Goal: Information Seeking & Learning: Learn about a topic

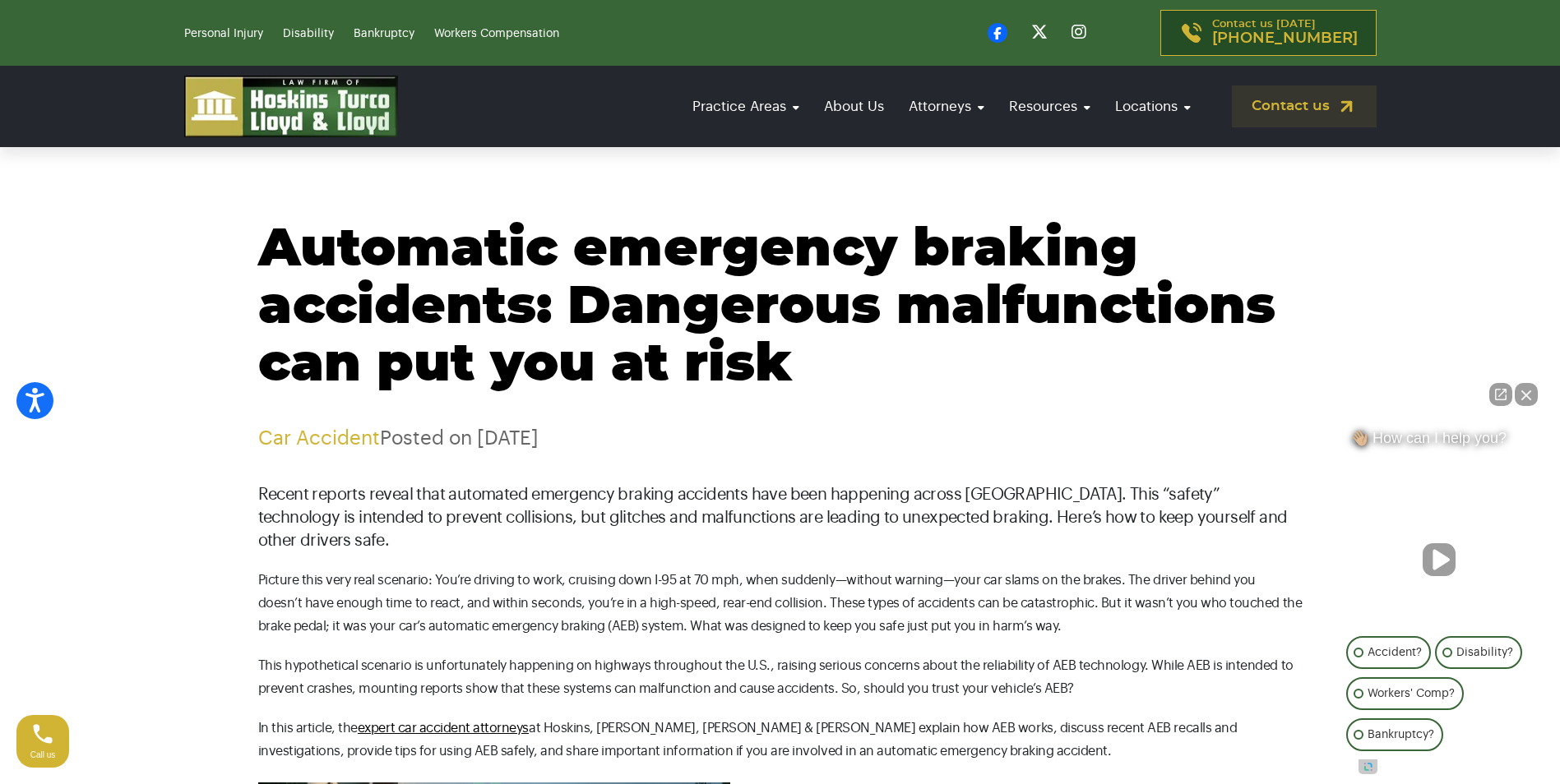
click at [1528, 386] on button "Close Intaker Chat Widget" at bounding box center [1526, 394] width 23 height 23
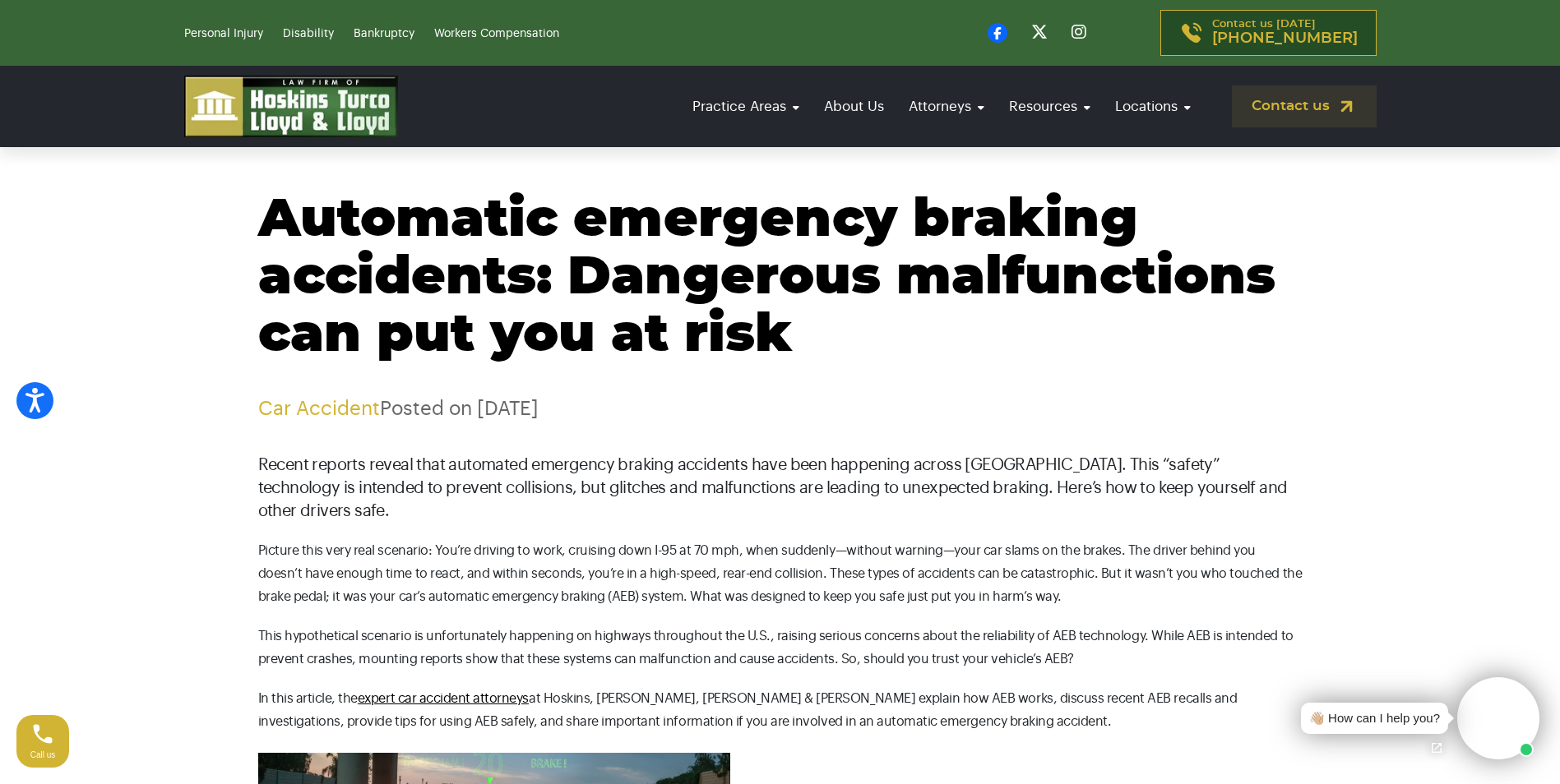
scroll to position [82, 0]
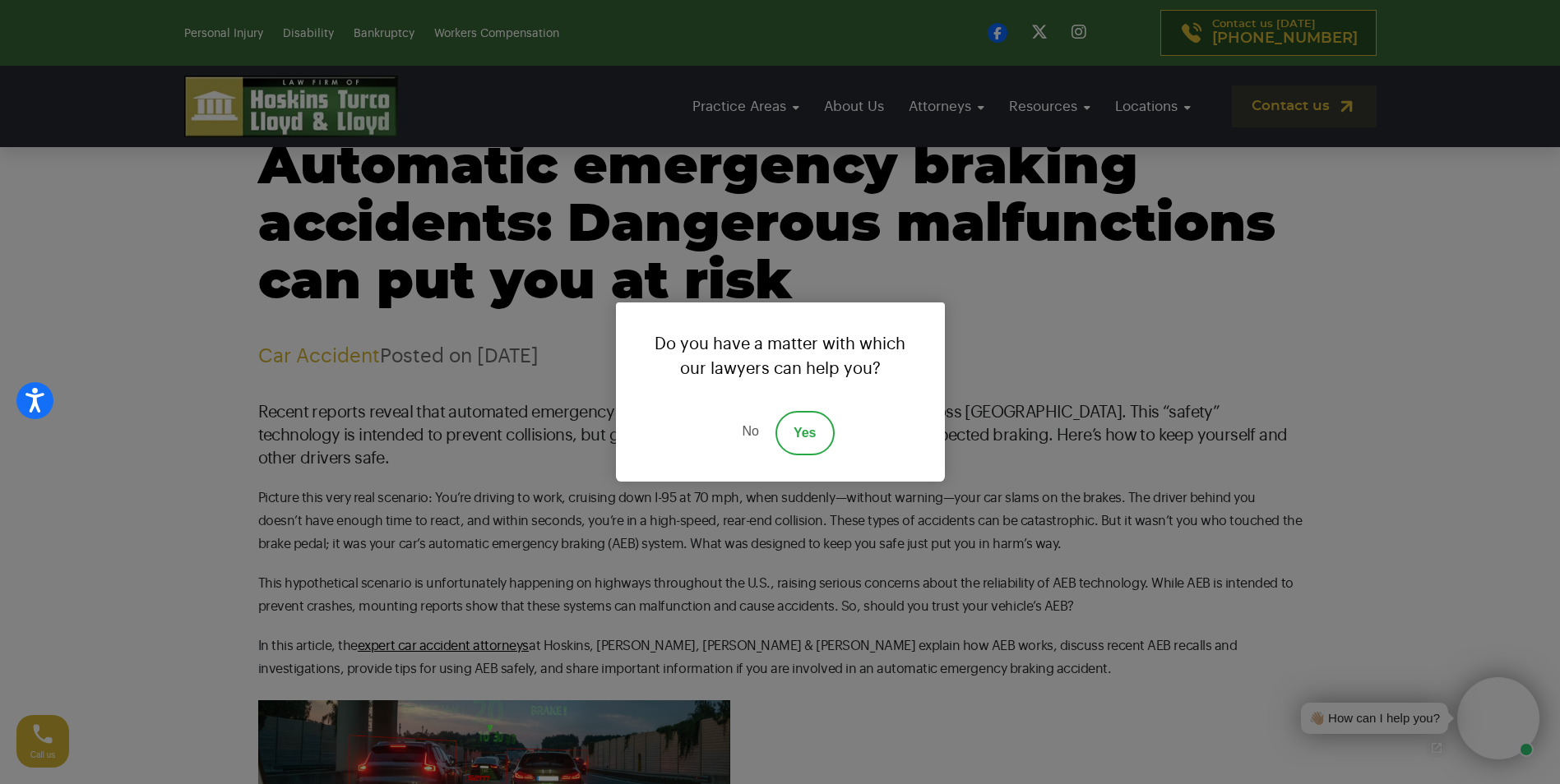
click at [748, 427] on link "No" at bounding box center [749, 434] width 49 height 44
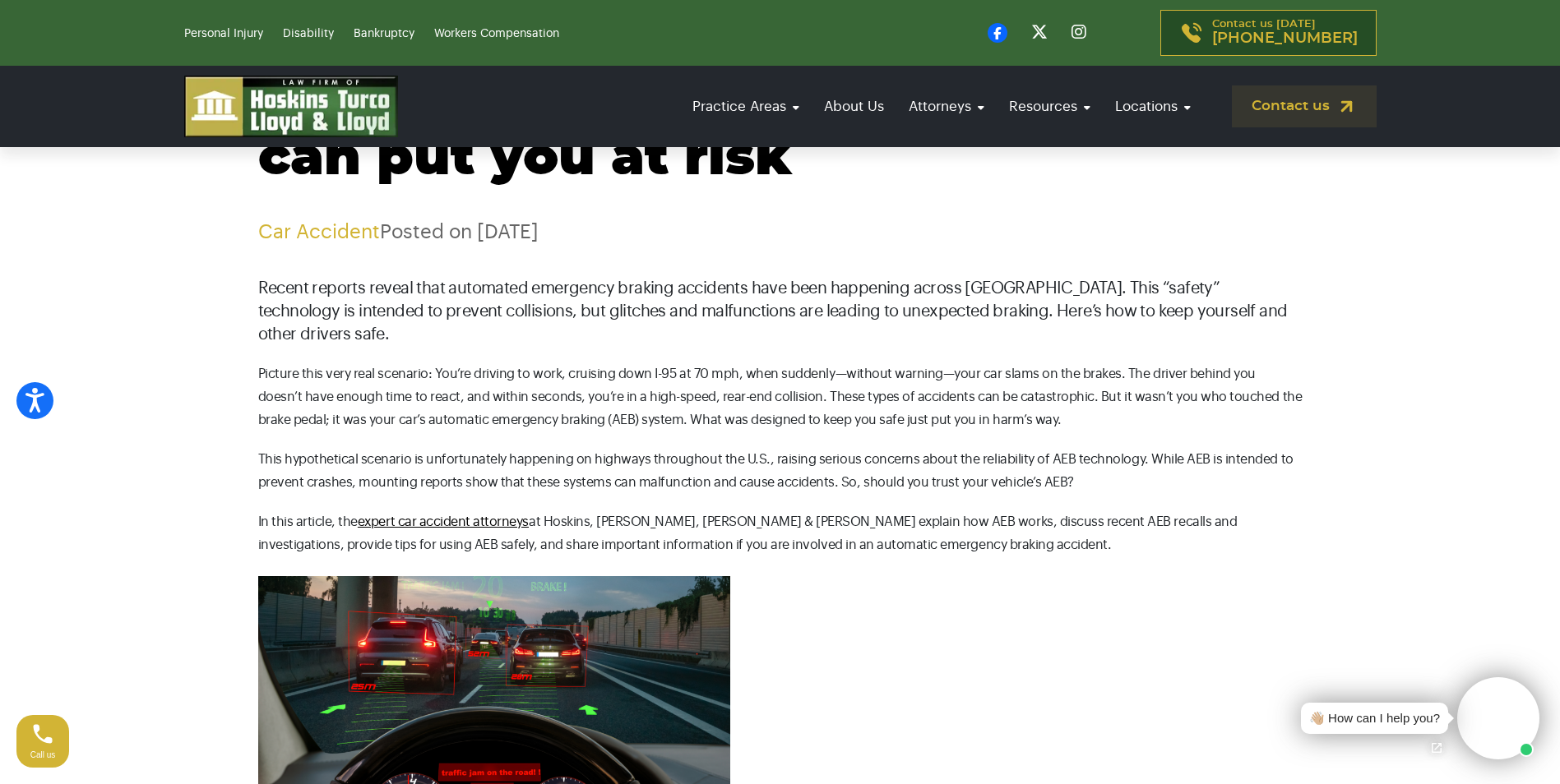
scroll to position [246, 0]
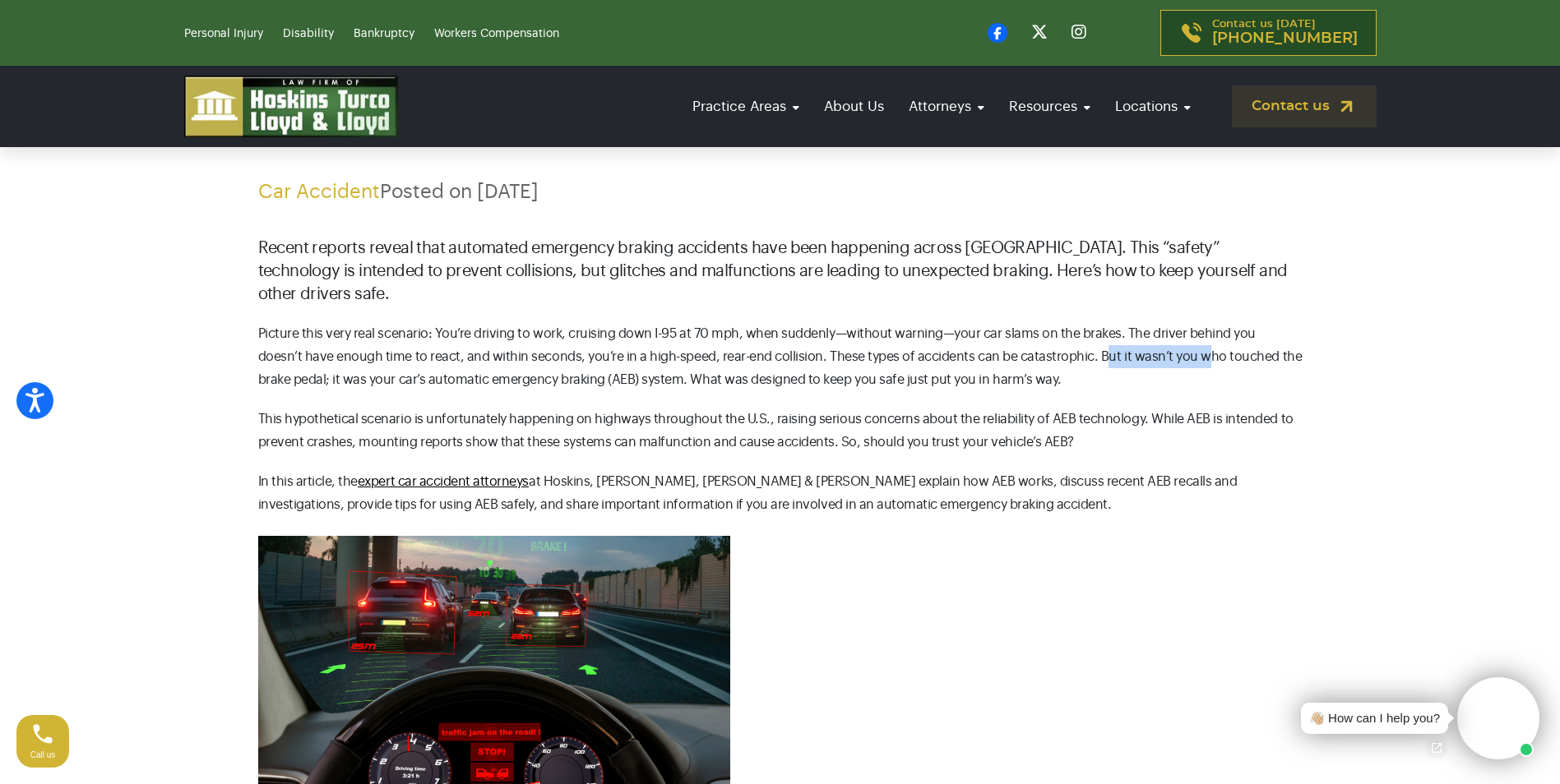
drag, startPoint x: 1050, startPoint y: 351, endPoint x: 1147, endPoint y: 349, distance: 97.0
click at [1147, 349] on p "Picture this very real scenario: You’re driving to work, cruising down I-95 at …" at bounding box center [780, 356] width 1044 height 69
drag, startPoint x: 315, startPoint y: 377, endPoint x: 508, endPoint y: 377, distance: 193.0
click at [508, 377] on p "Picture this very real scenario: You’re driving to work, cruising down I-95 at …" at bounding box center [780, 356] width 1044 height 69
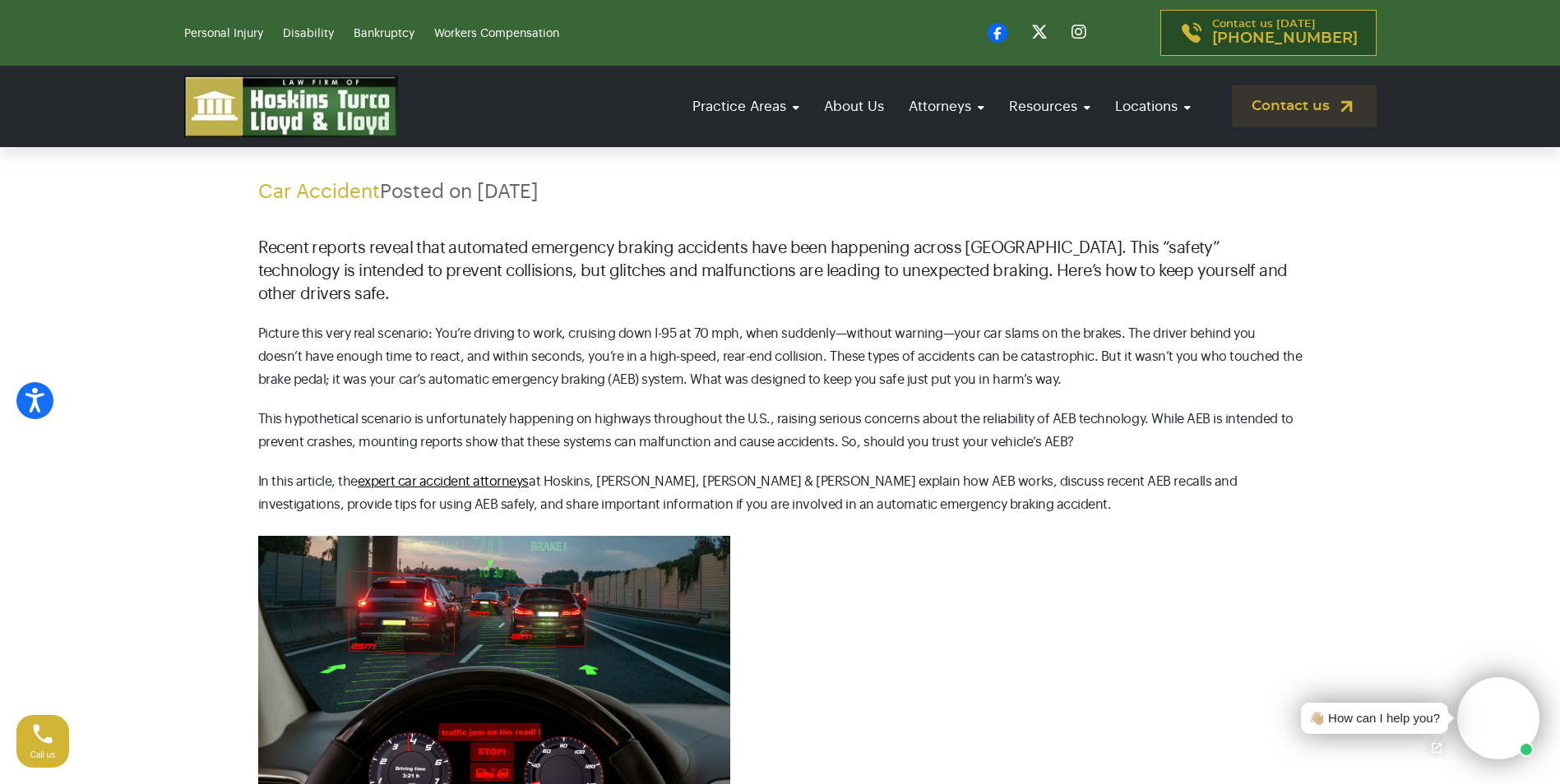
drag, startPoint x: 508, startPoint y: 377, endPoint x: 480, endPoint y: 447, distance: 75.4
click at [480, 447] on p "This hypothetical scenario is unfortunately happening on highways throughout th…" at bounding box center [780, 431] width 1044 height 46
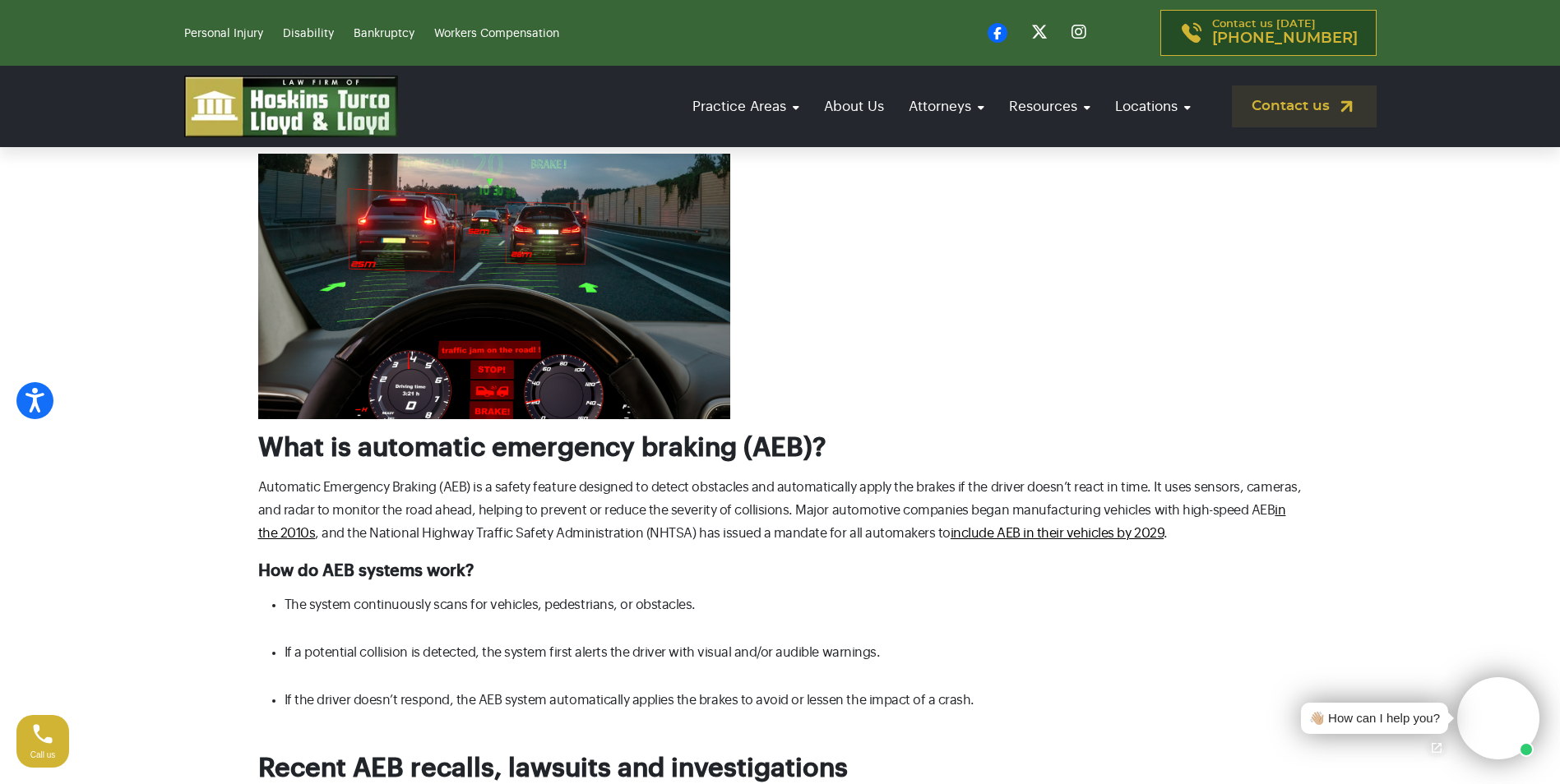
scroll to position [658, 0]
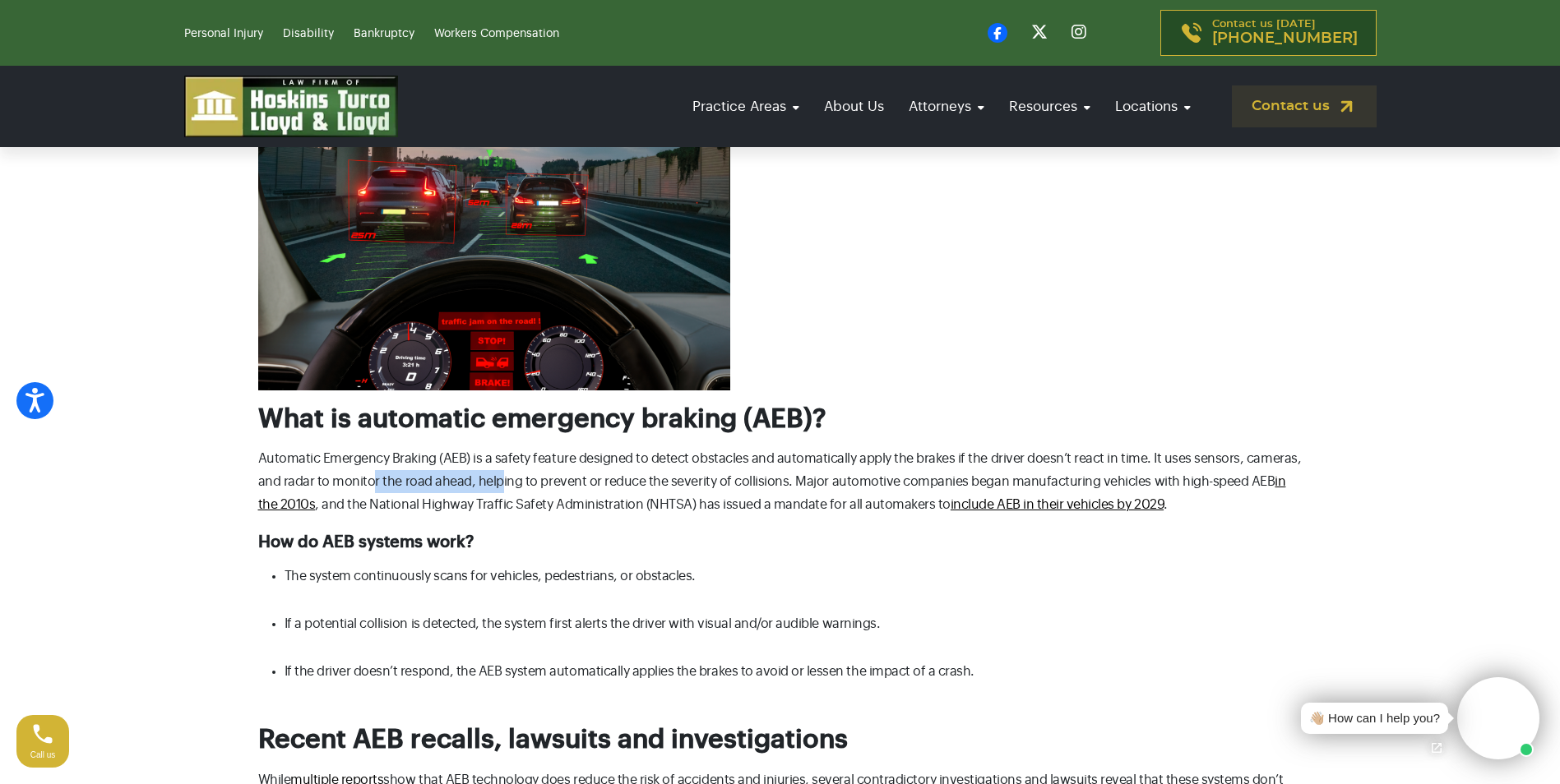
drag, startPoint x: 482, startPoint y: 487, endPoint x: 498, endPoint y: 485, distance: 16.1
click at [498, 485] on p "Automatic Emergency Braking (AEB) is a safety feature designed to detect obstac…" at bounding box center [780, 481] width 1044 height 69
drag, startPoint x: 512, startPoint y: 483, endPoint x: 736, endPoint y: 486, distance: 224.0
click at [736, 486] on p "Automatic Emergency Braking (AEB) is a safety feature designed to detect obstac…" at bounding box center [780, 481] width 1044 height 69
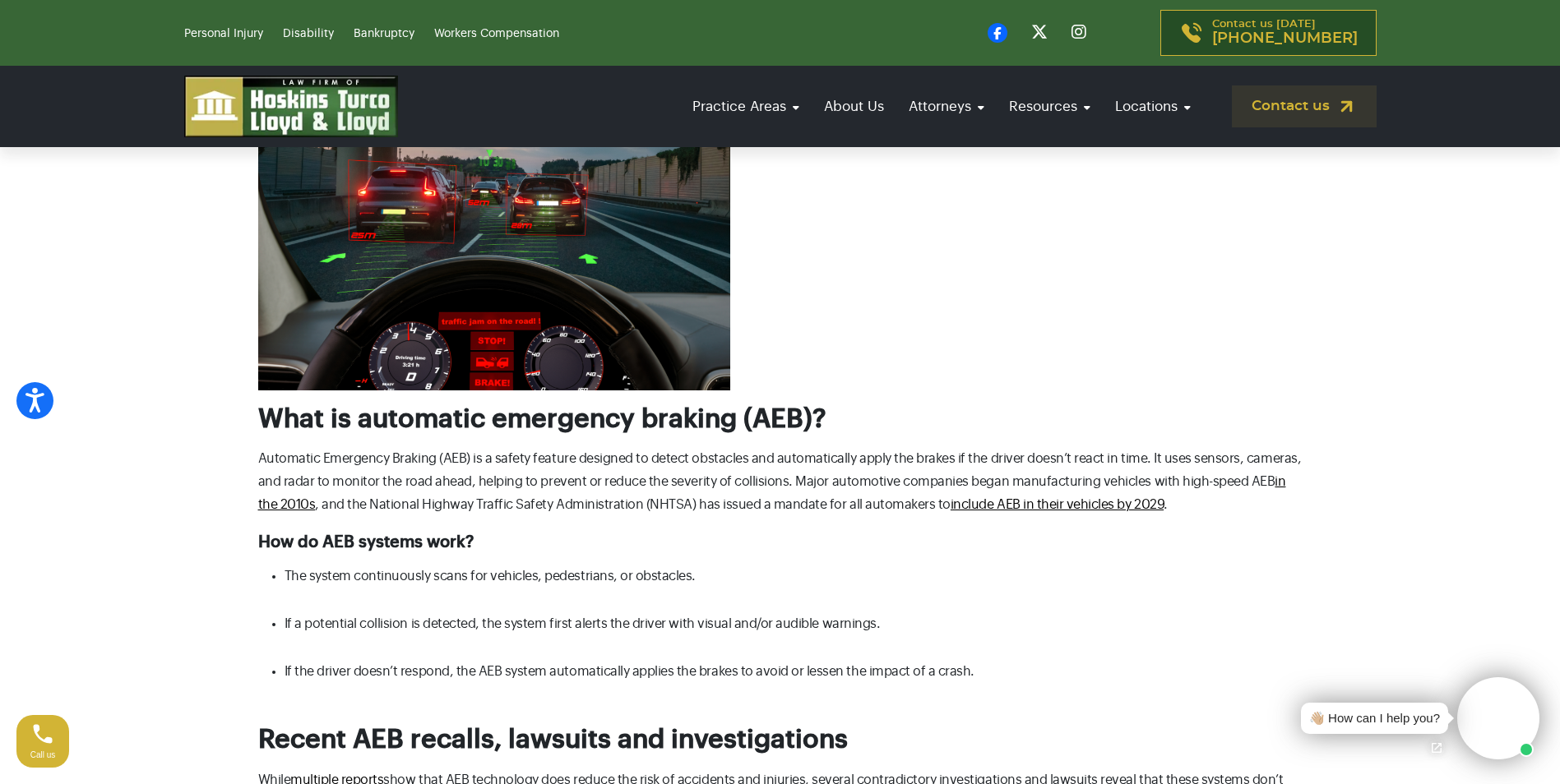
drag, startPoint x: 736, startPoint y: 486, endPoint x: 735, endPoint y: 504, distance: 18.0
click at [735, 504] on p "Automatic Emergency Braking (AEB) is a safety feature designed to detect obstac…" at bounding box center [780, 481] width 1044 height 69
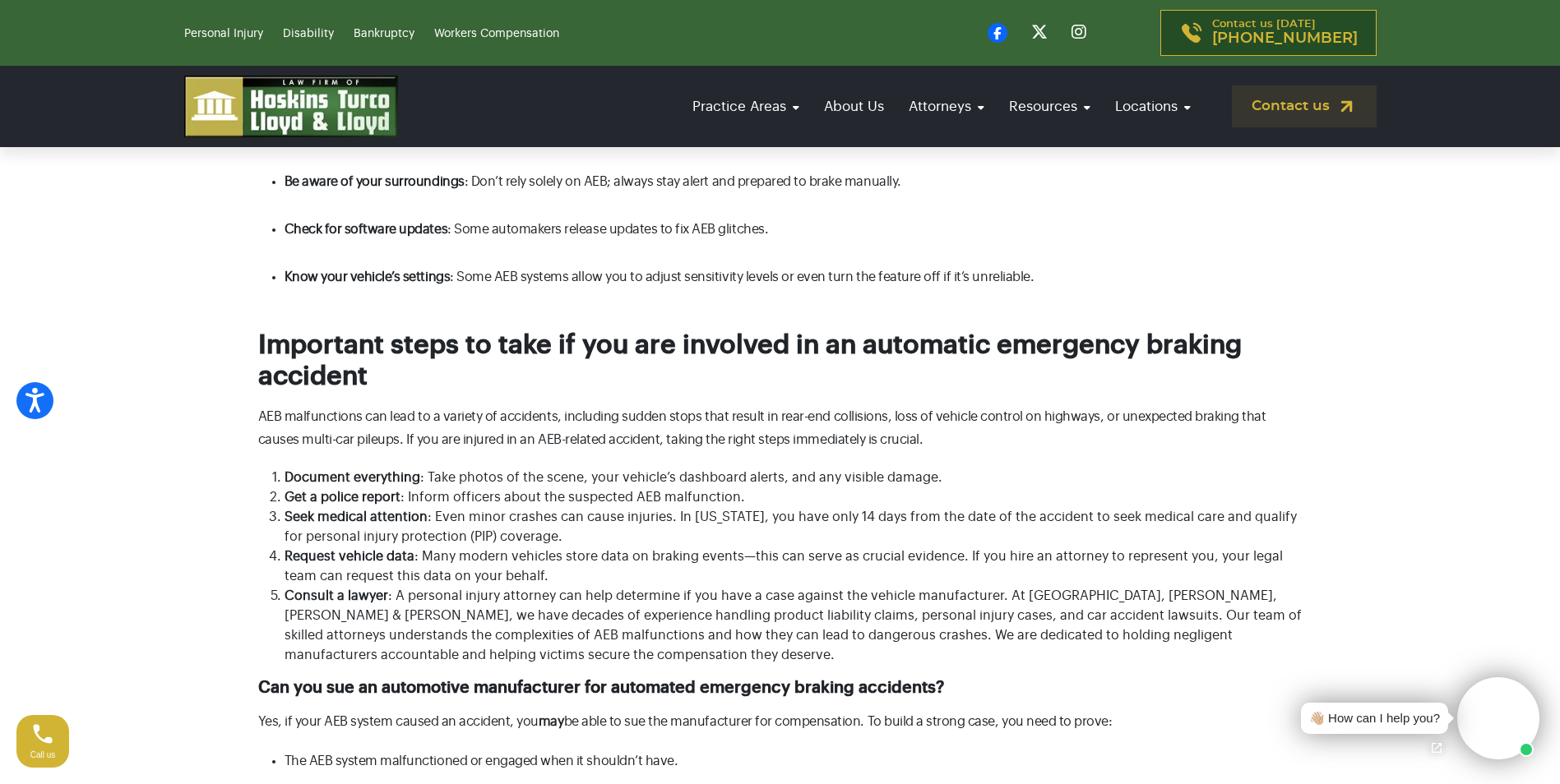
scroll to position [1727, 0]
